Goal: Task Accomplishment & Management: Complete application form

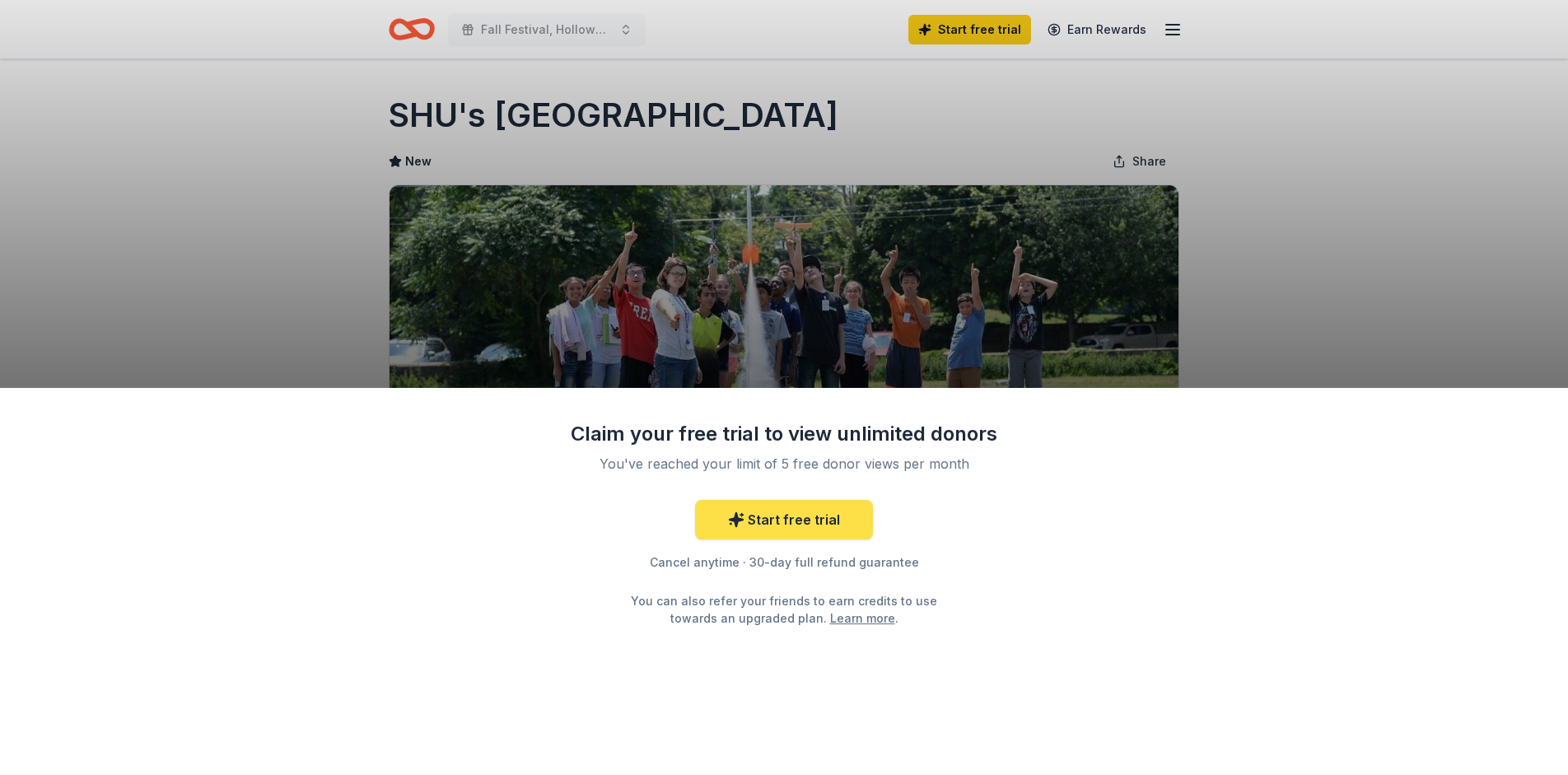
click at [799, 514] on link "Start free trial" at bounding box center [784, 519] width 178 height 40
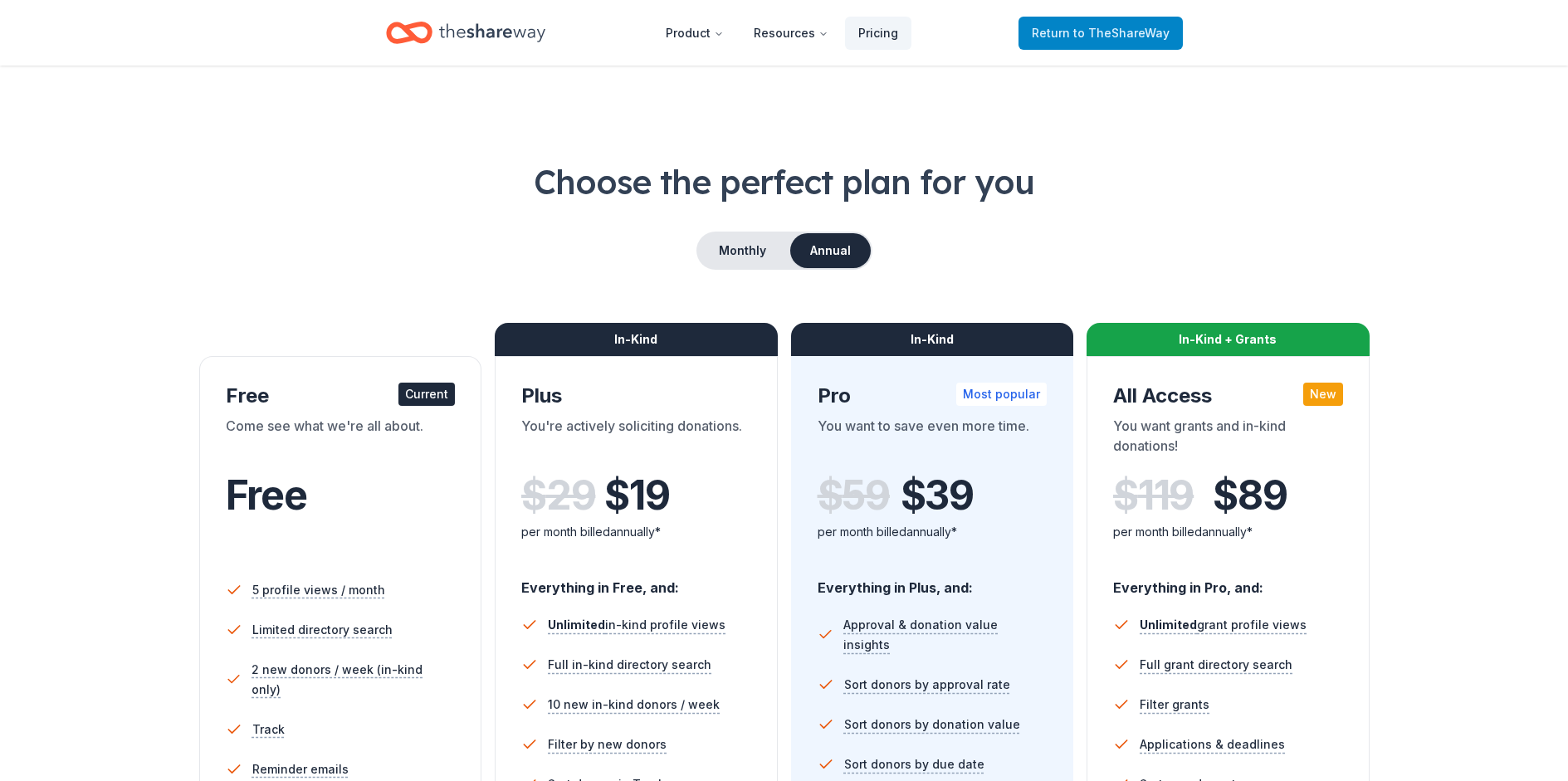
click at [1088, 41] on span "Return to TheShareWay" at bounding box center [1100, 33] width 138 height 20
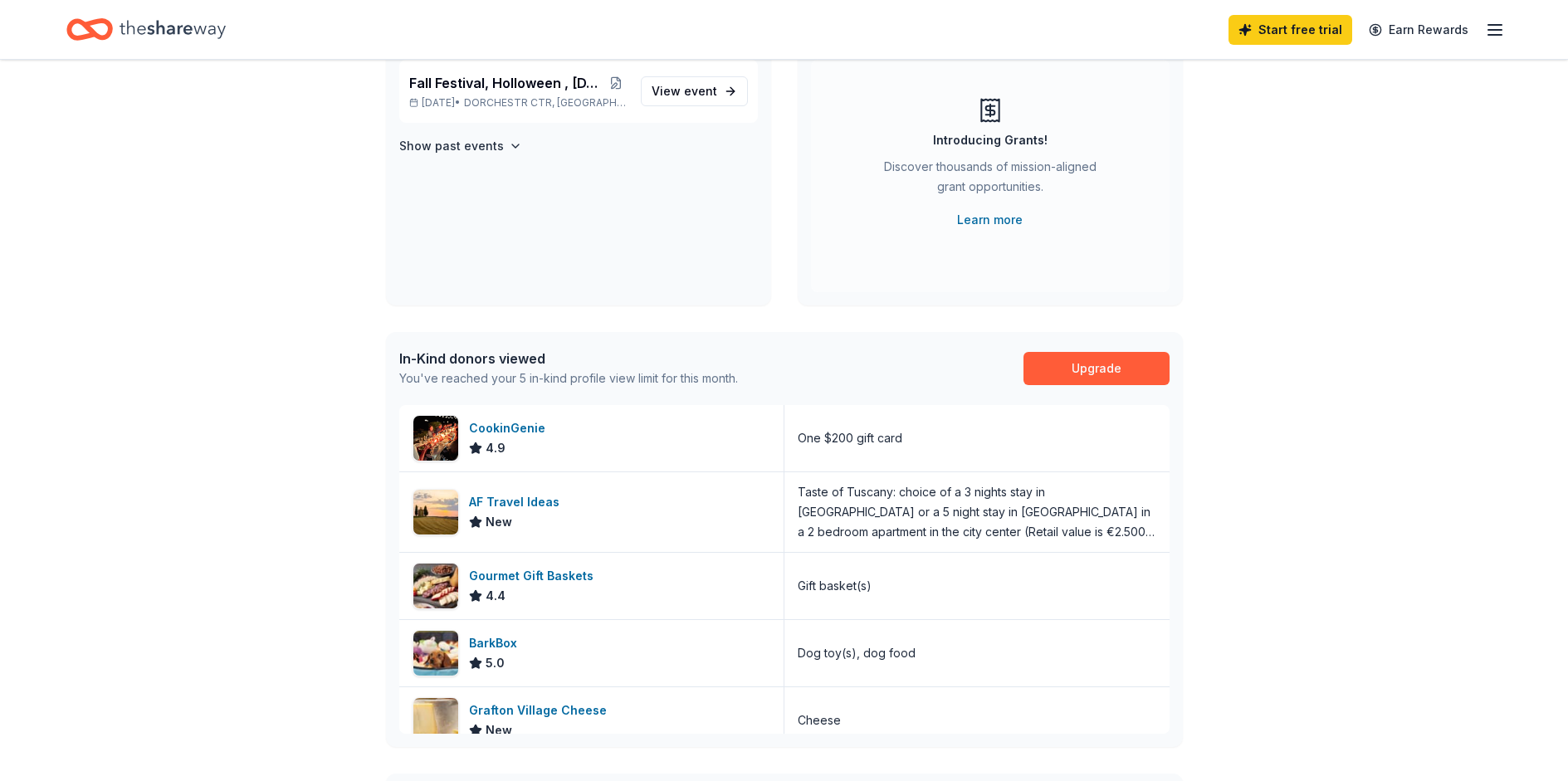
scroll to position [249, 0]
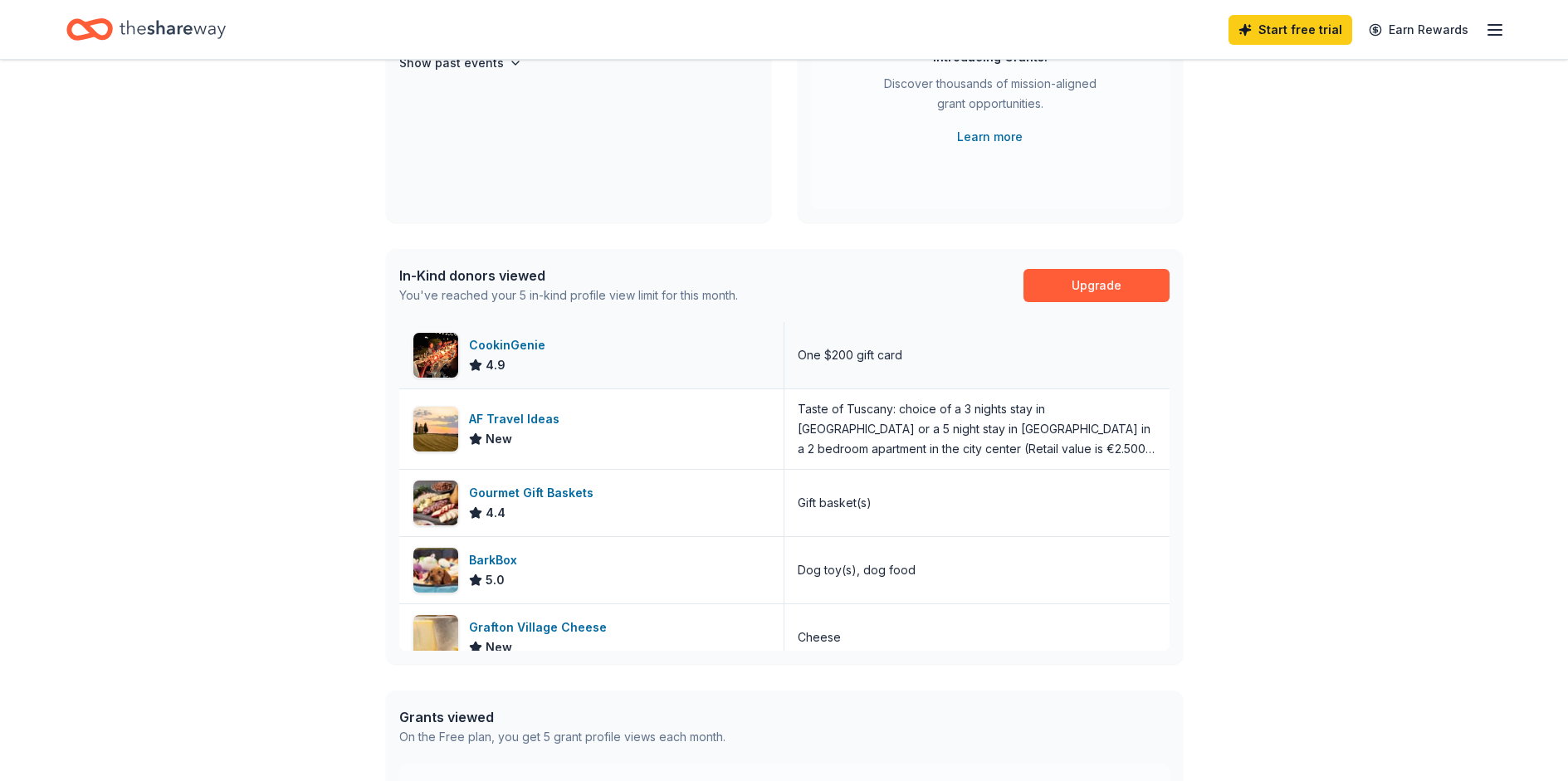
click at [517, 348] on div "CookinGenie" at bounding box center [510, 345] width 83 height 20
click at [566, 491] on div "Gourmet Gift Baskets" at bounding box center [534, 493] width 131 height 20
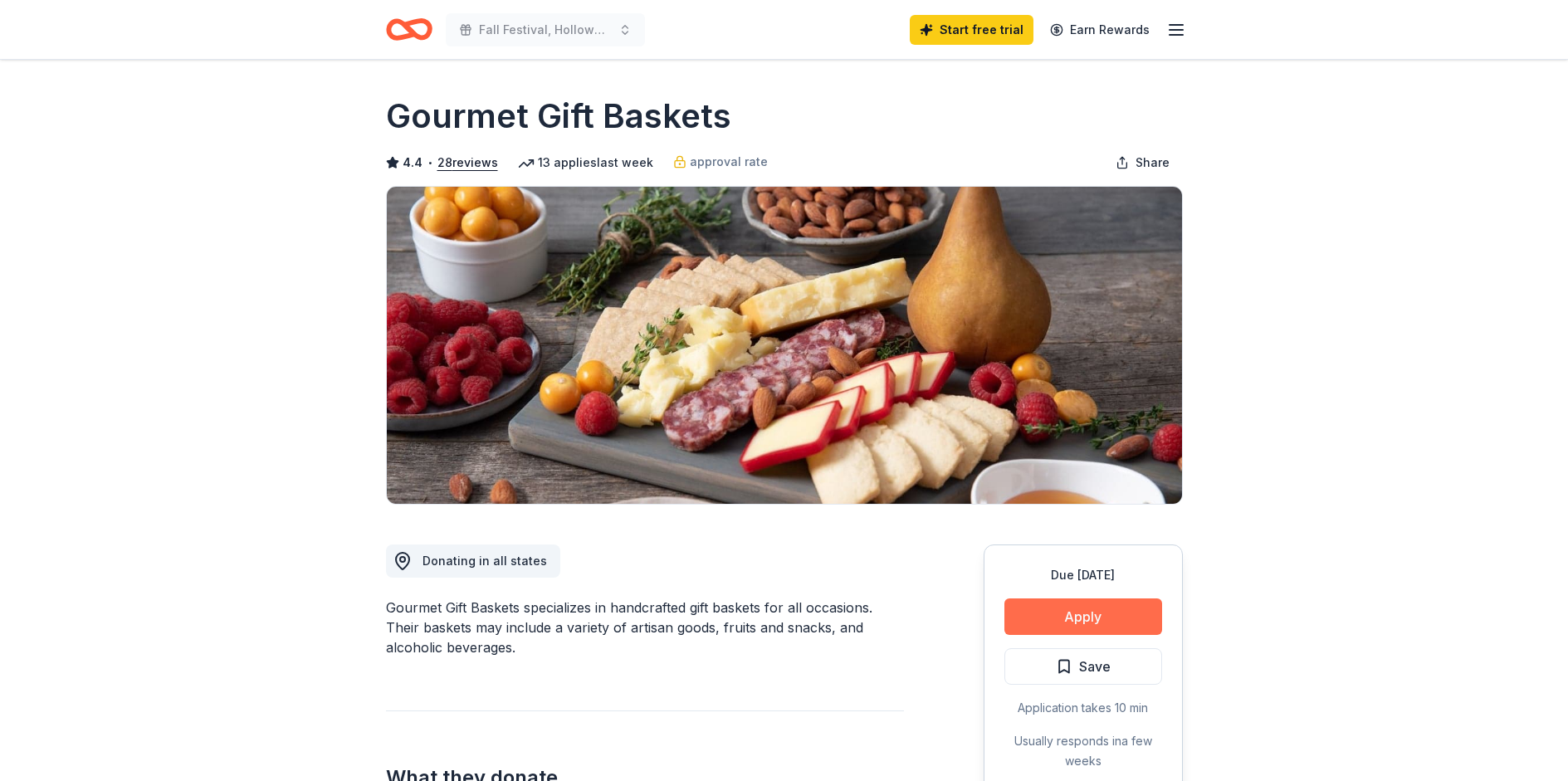
click at [1065, 616] on button "Apply" at bounding box center [1082, 616] width 157 height 36
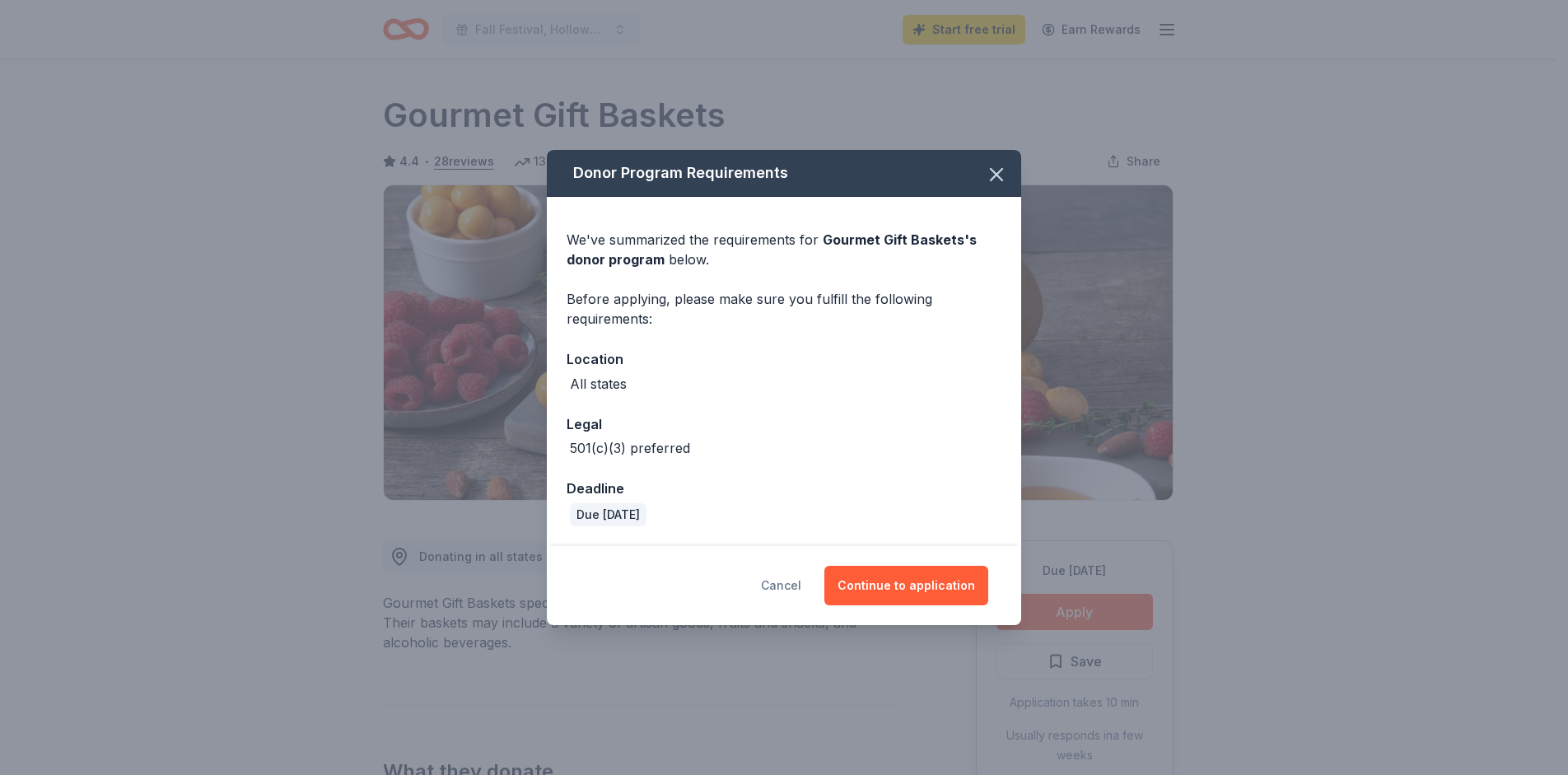
click at [792, 583] on button "Cancel" at bounding box center [781, 585] width 41 height 40
